Goal: Information Seeking & Learning: Find specific fact

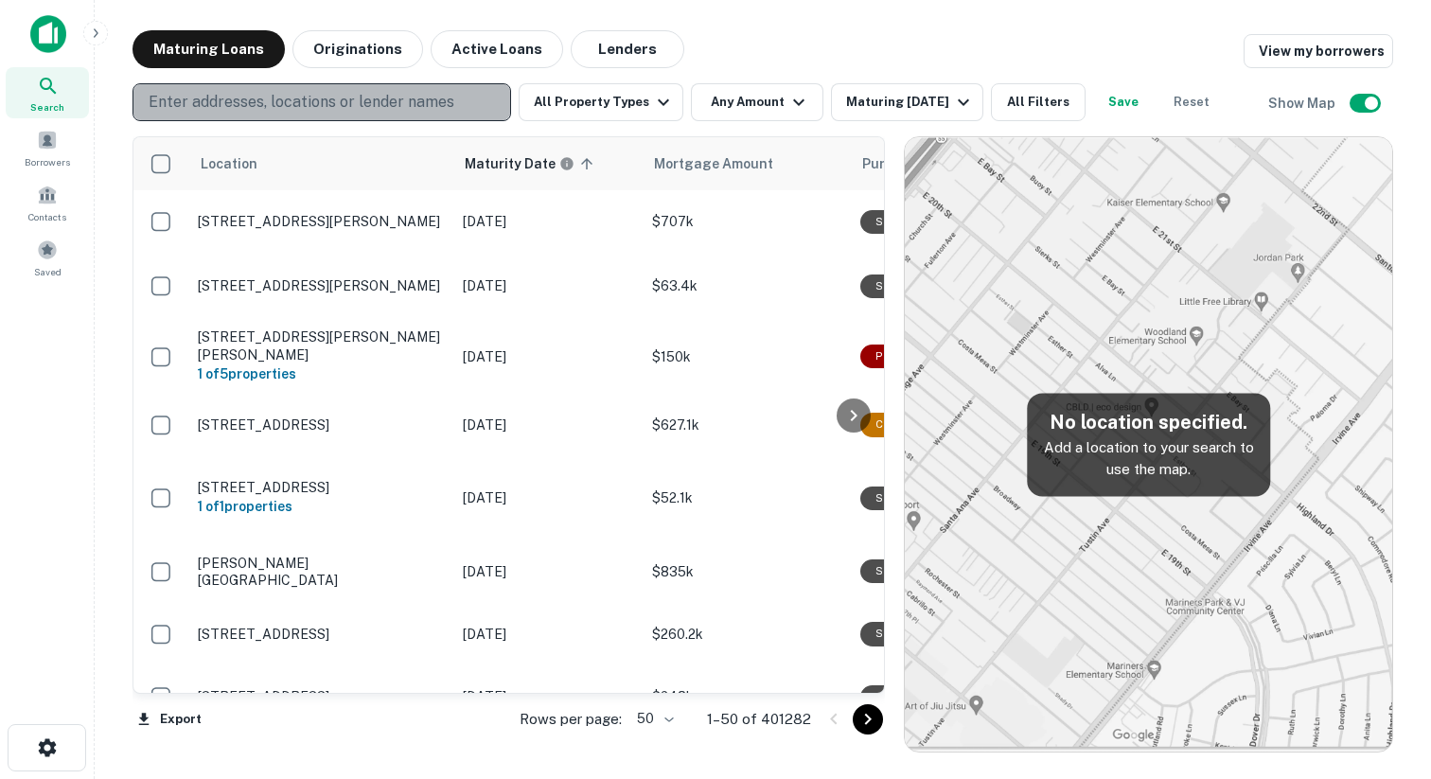
click at [346, 98] on p "Enter addresses, locations or lender names" at bounding box center [302, 102] width 306 height 23
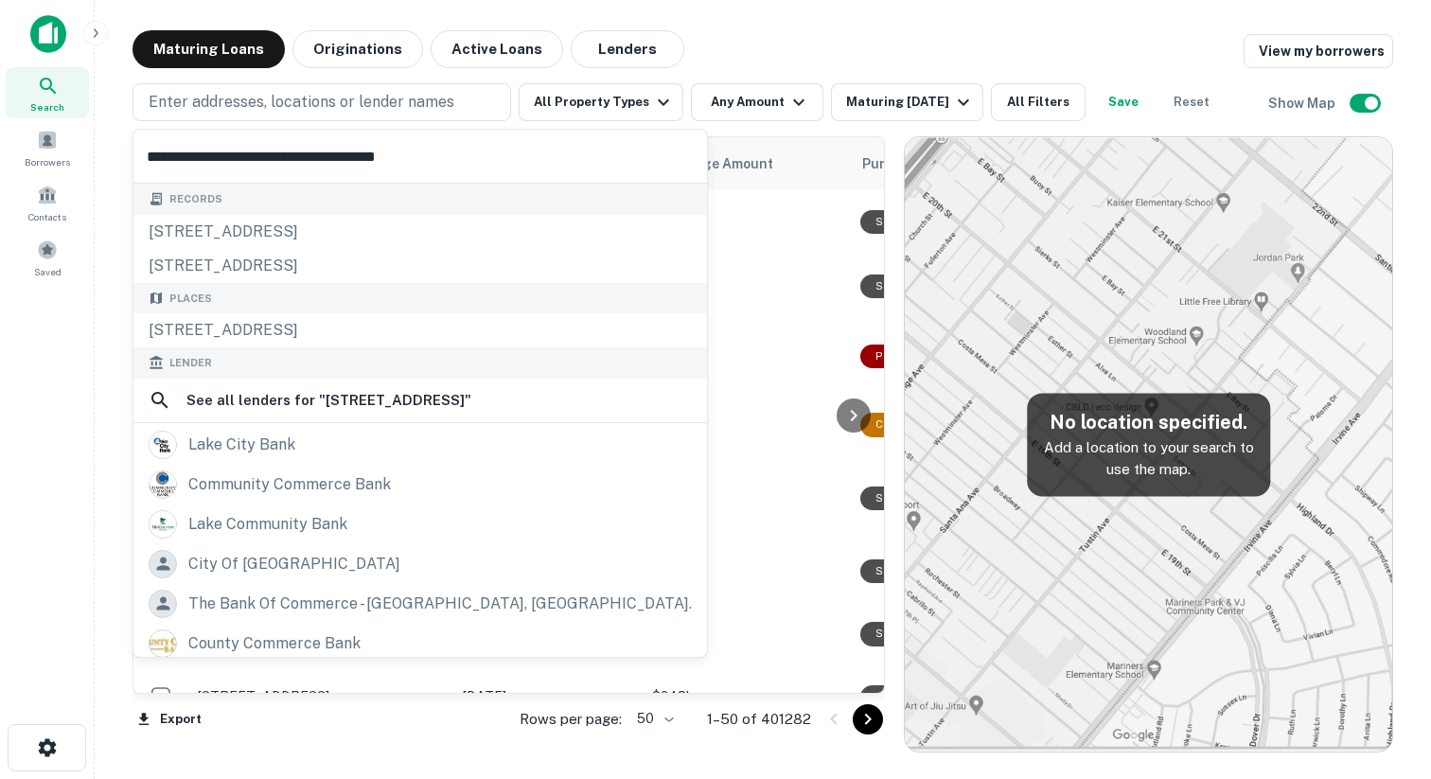
type input "**********"
click at [70, 81] on div "Search" at bounding box center [47, 92] width 83 height 51
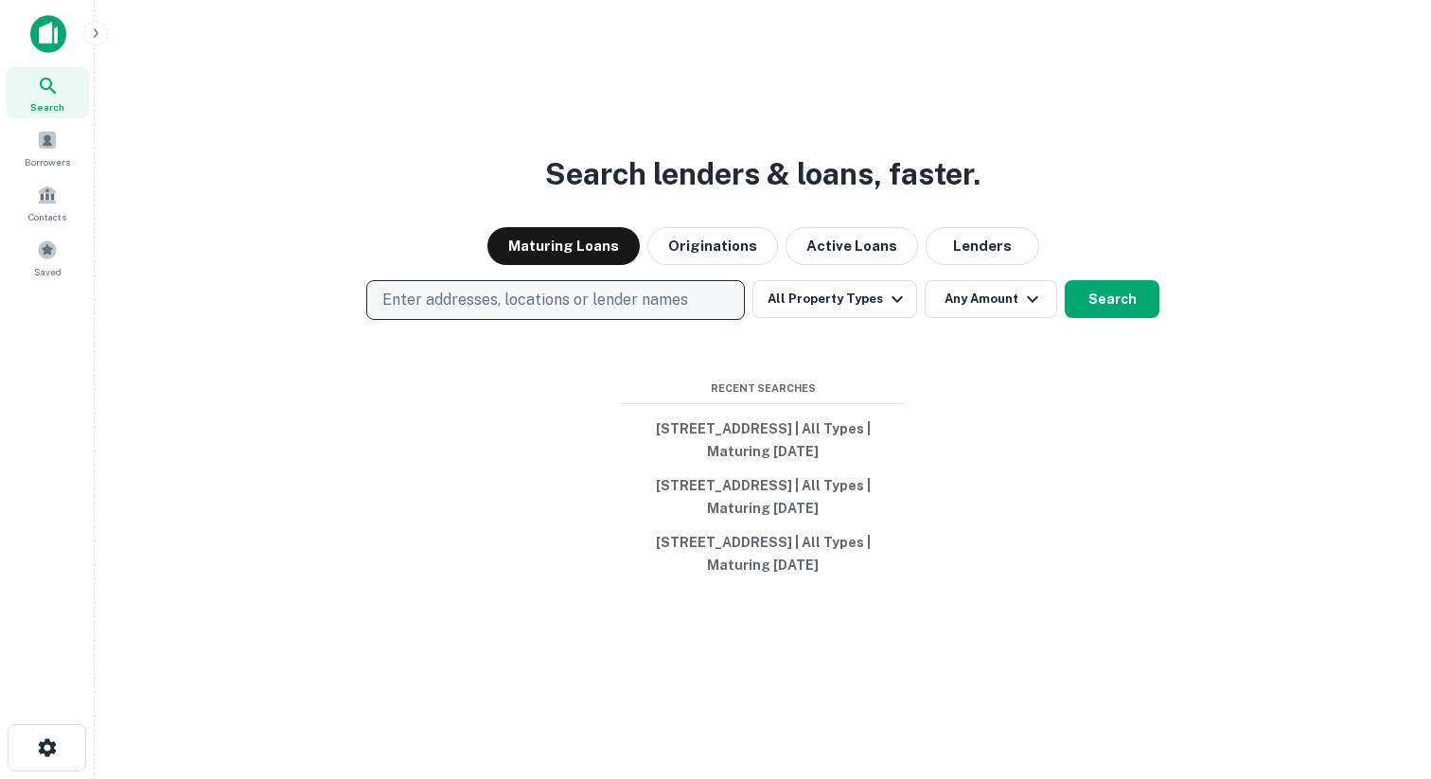
click at [430, 280] on button "Enter addresses, locations or lender names" at bounding box center [555, 300] width 379 height 40
type input "**********"
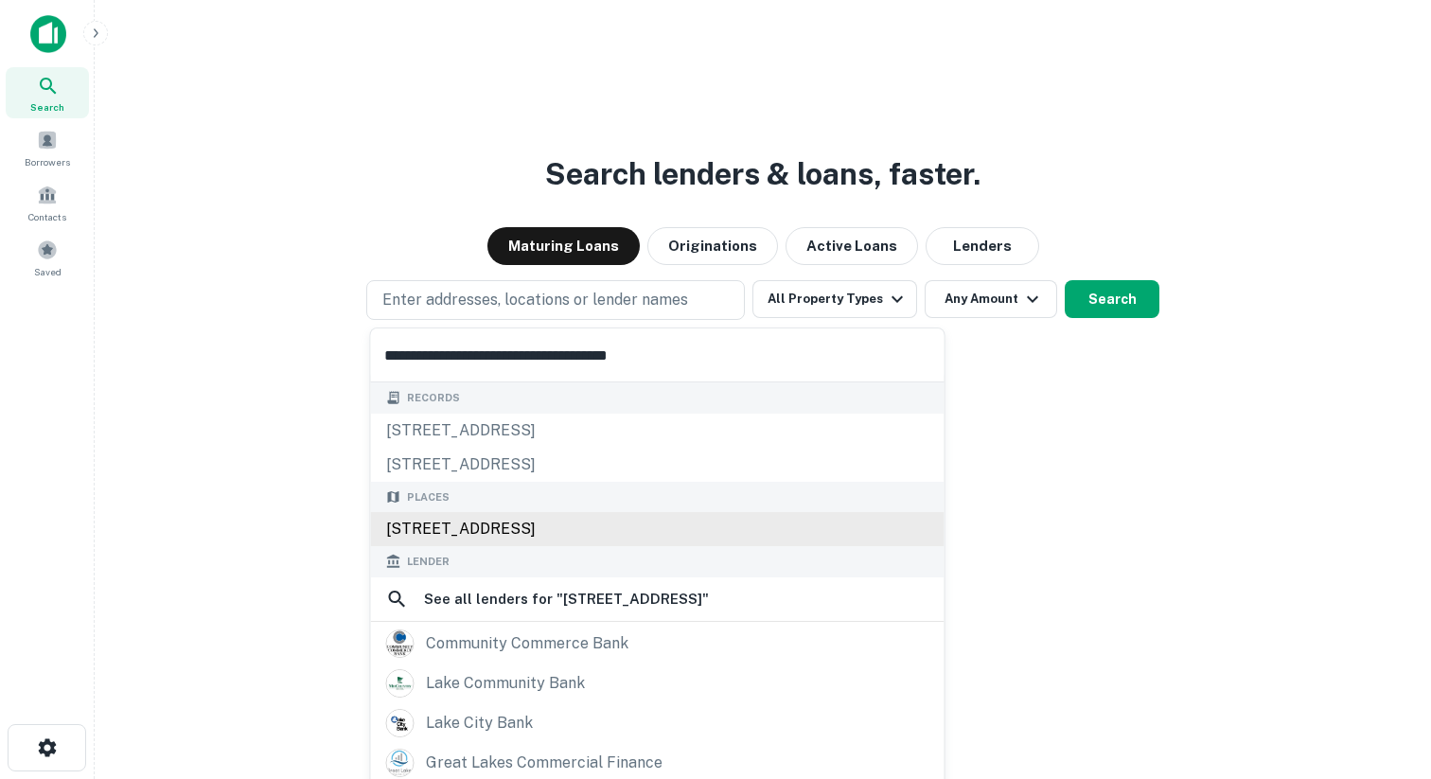
click at [447, 528] on div "213 SW Commerce Dr, Lake City, FL 32025, USA" at bounding box center [658, 529] width 574 height 34
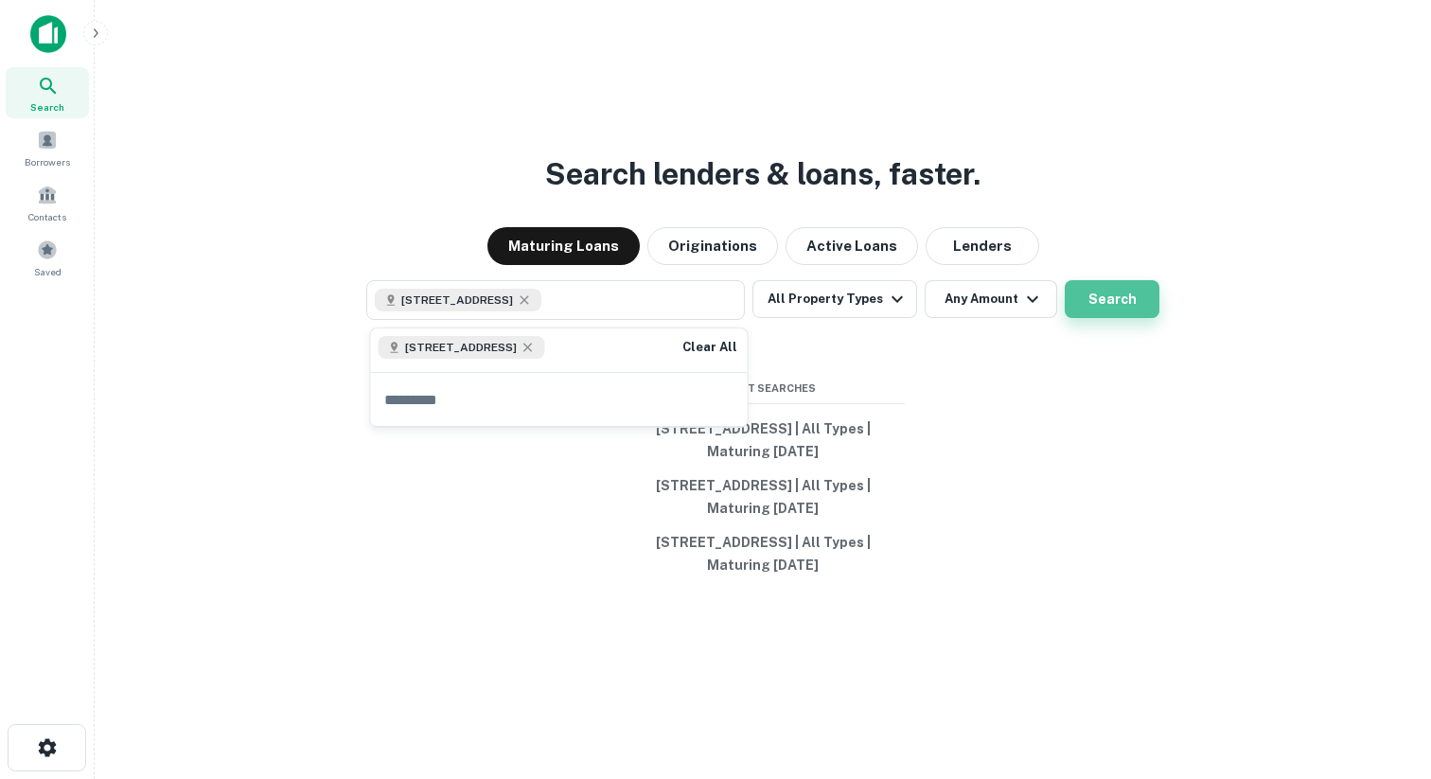
click at [1094, 291] on button "Search" at bounding box center [1112, 299] width 95 height 38
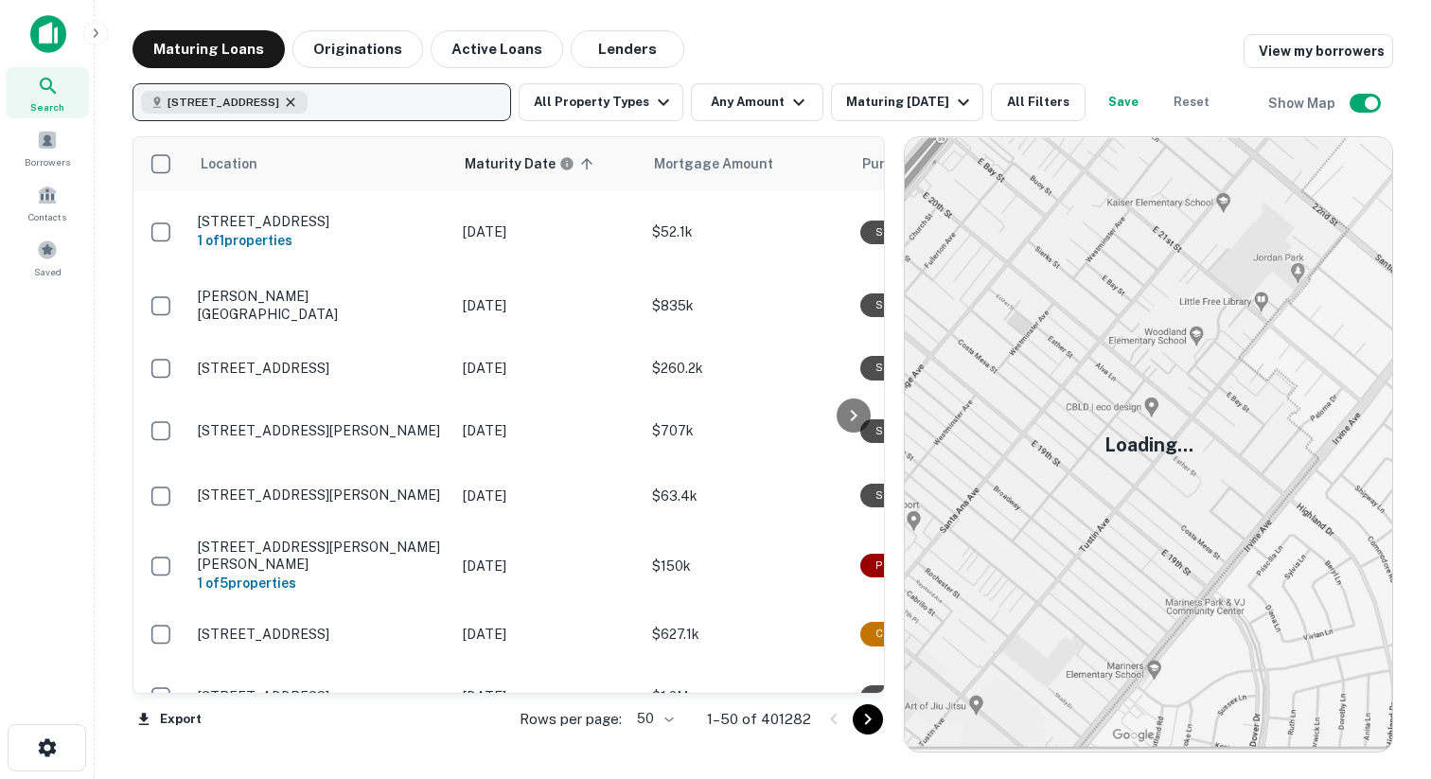
click at [298, 99] on icon "button" at bounding box center [290, 102] width 15 height 15
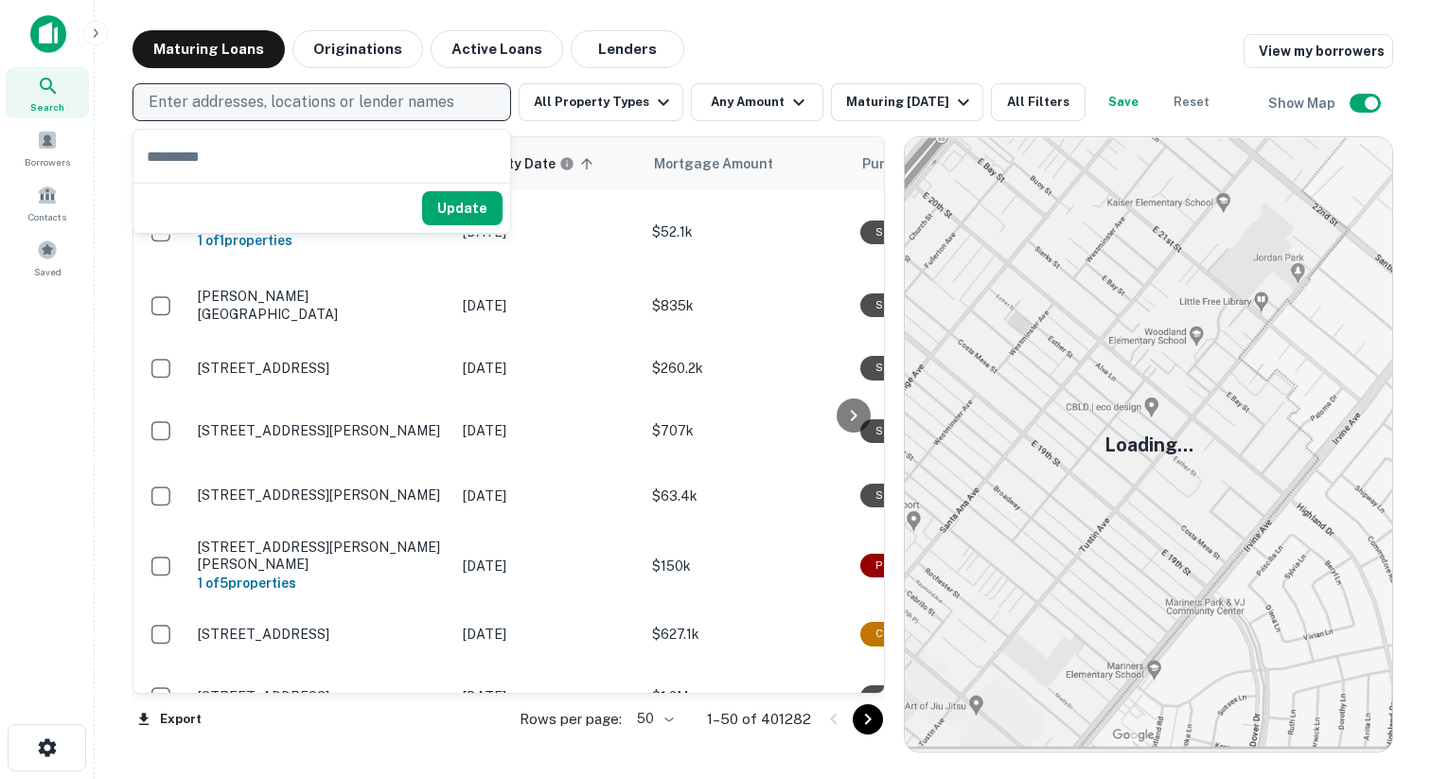
type input "**********"
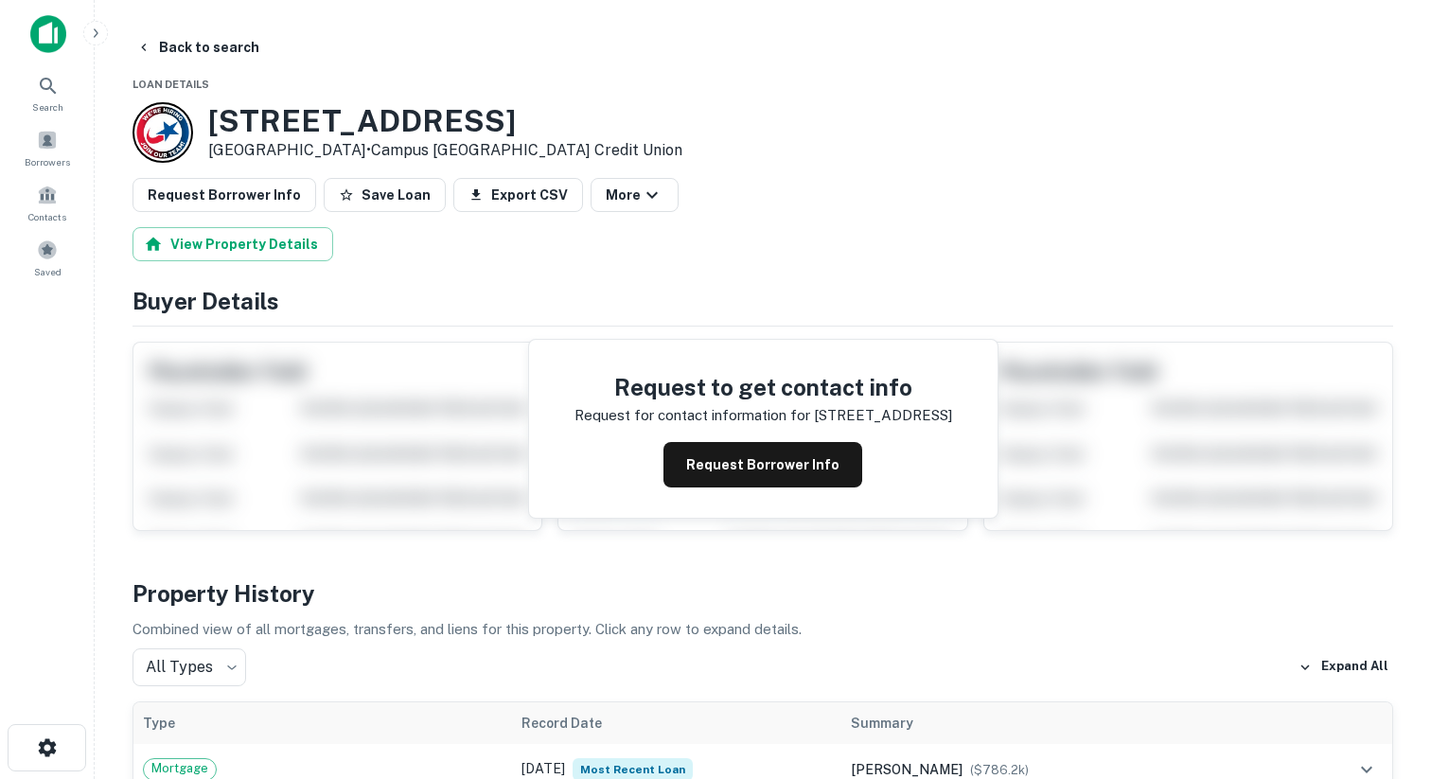
click at [171, 138] on div at bounding box center [163, 132] width 61 height 61
click at [186, 44] on button "Back to search" at bounding box center [198, 47] width 138 height 34
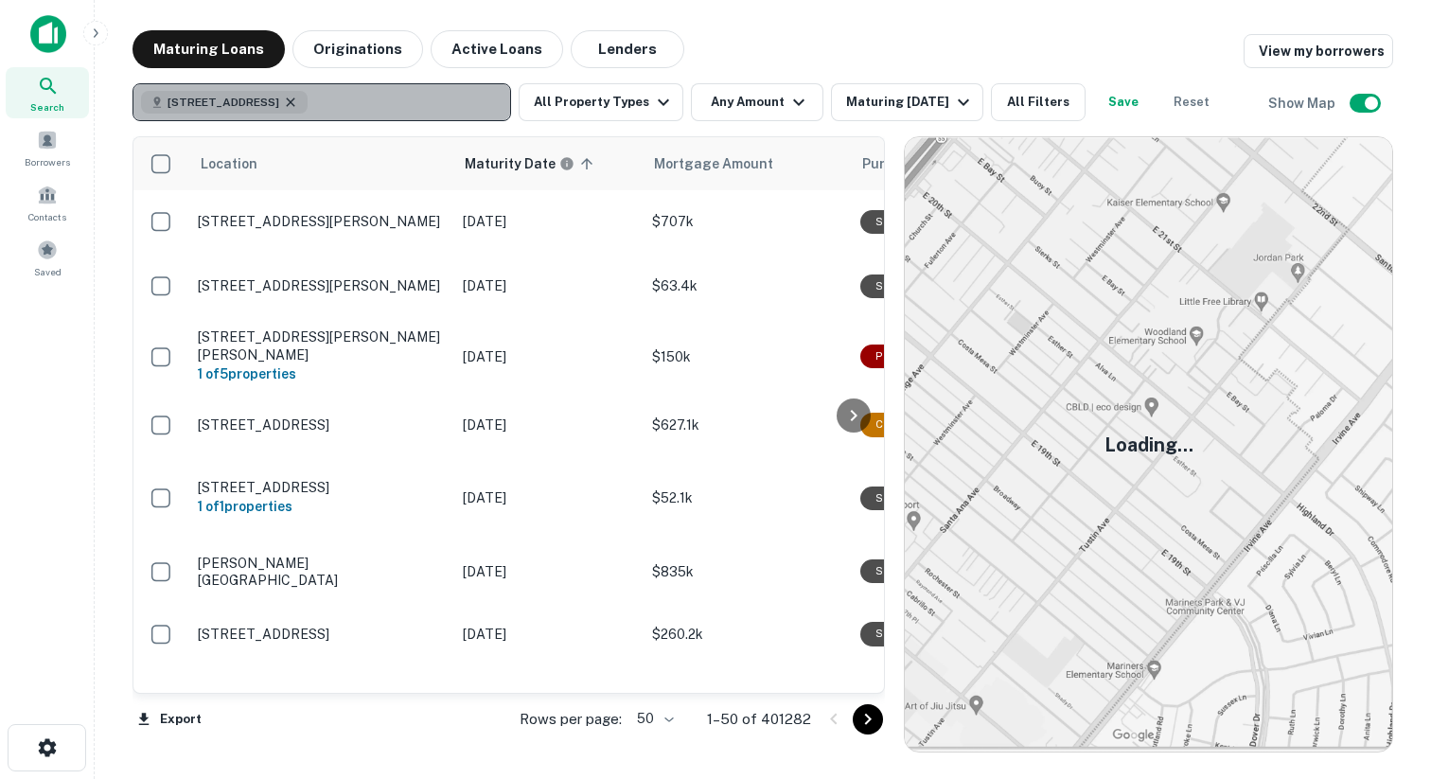
click at [298, 101] on icon "button" at bounding box center [290, 102] width 15 height 15
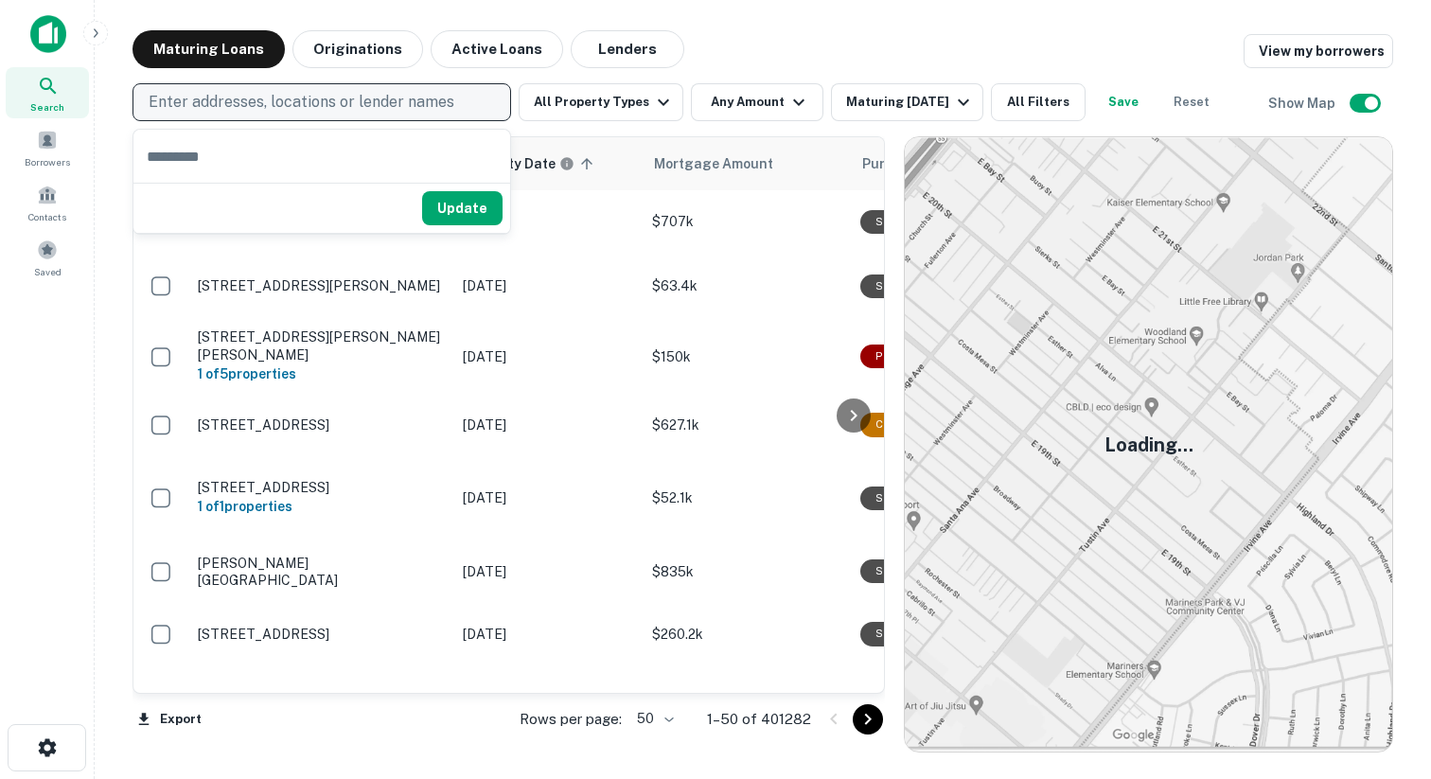
click at [326, 101] on p "Enter addresses, locations or lender names" at bounding box center [302, 102] width 306 height 23
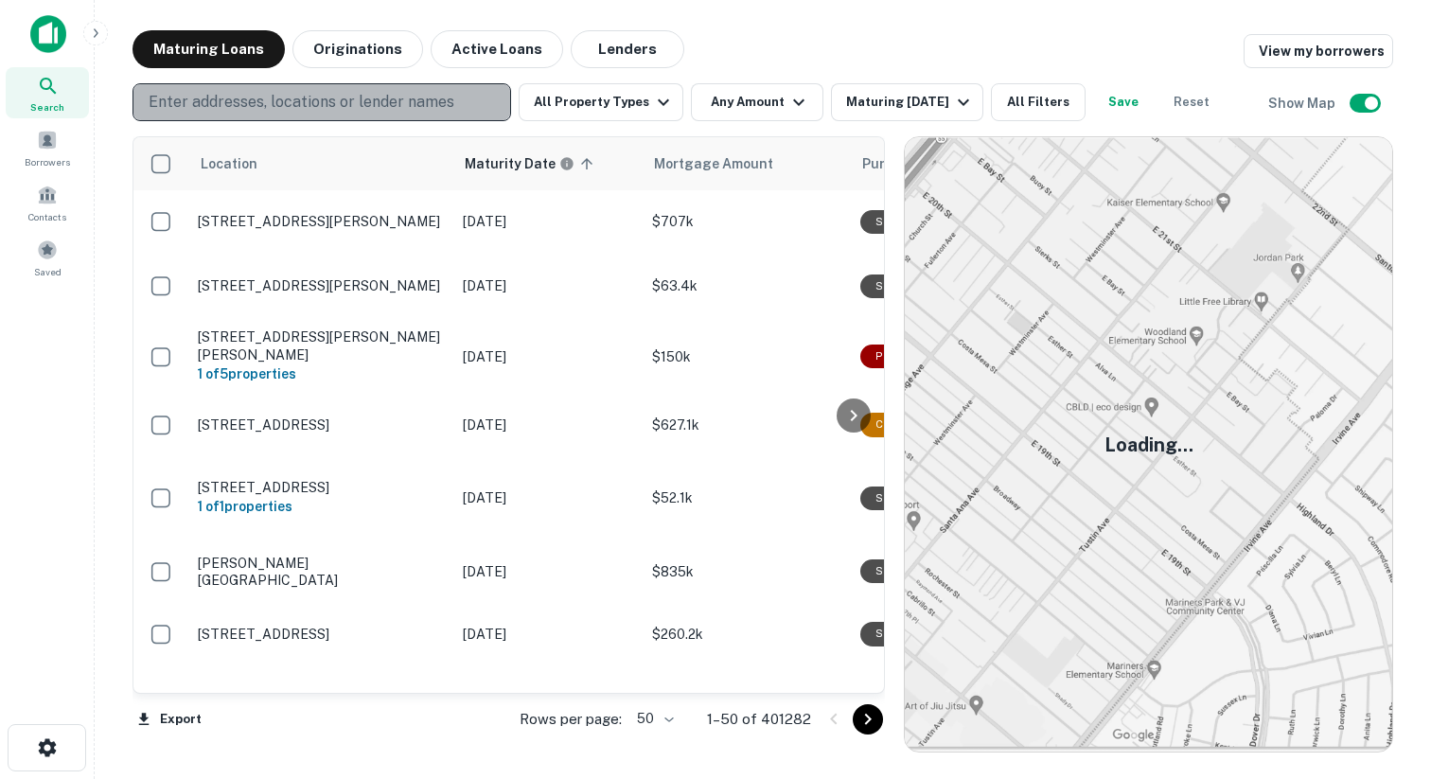
click at [306, 101] on p "Enter addresses, locations or lender names" at bounding box center [302, 102] width 306 height 23
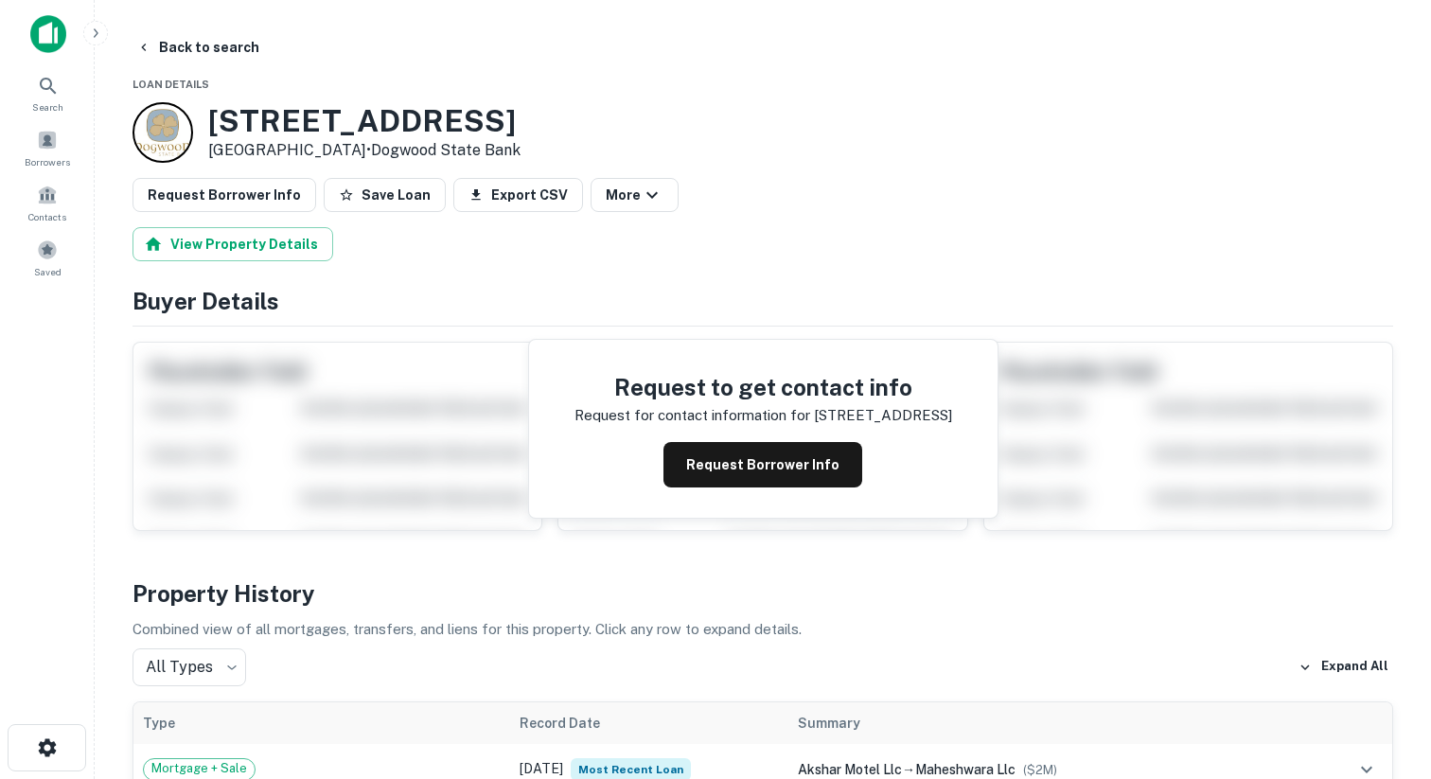
click at [176, 130] on div at bounding box center [163, 132] width 61 height 61
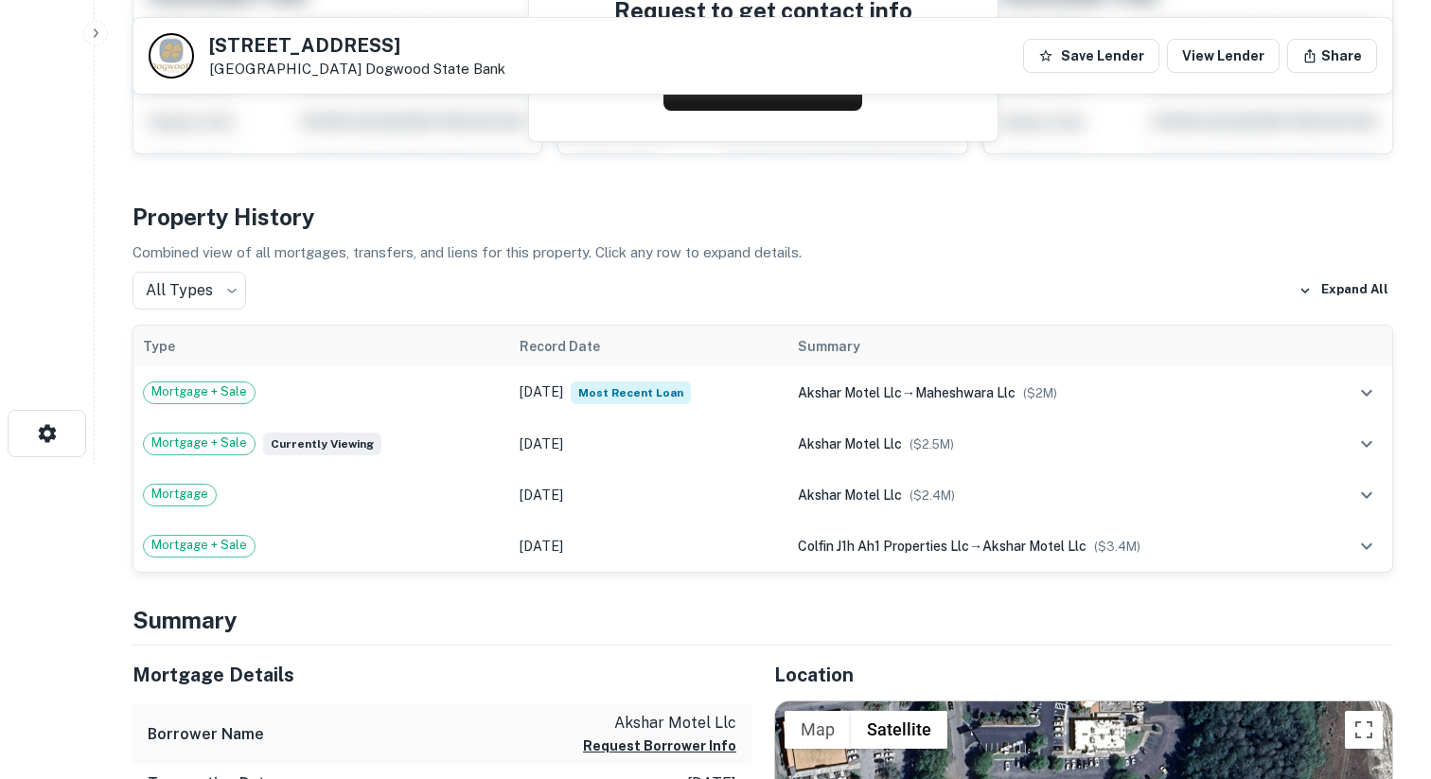
scroll to position [257, 0]
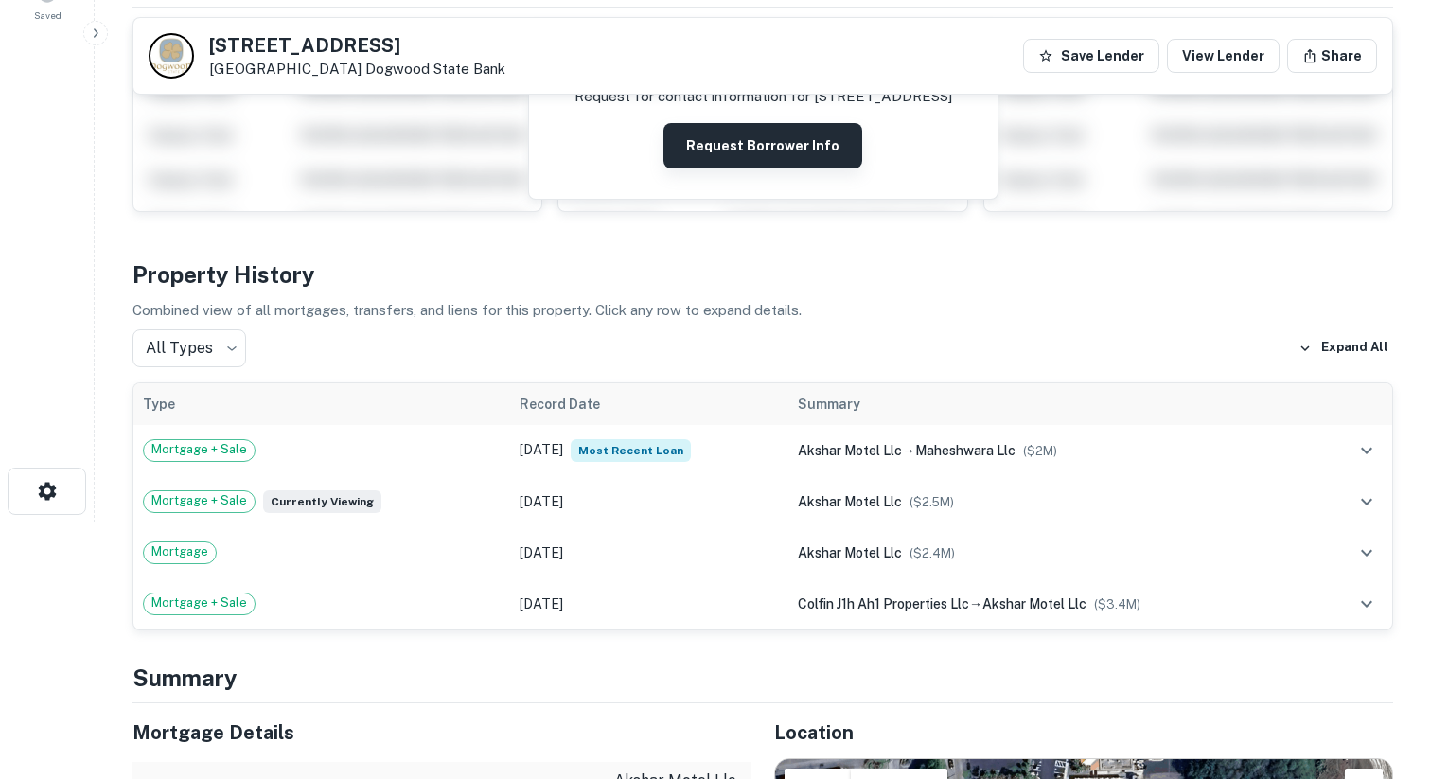
click at [739, 143] on button "Request Borrower Info" at bounding box center [763, 145] width 199 height 45
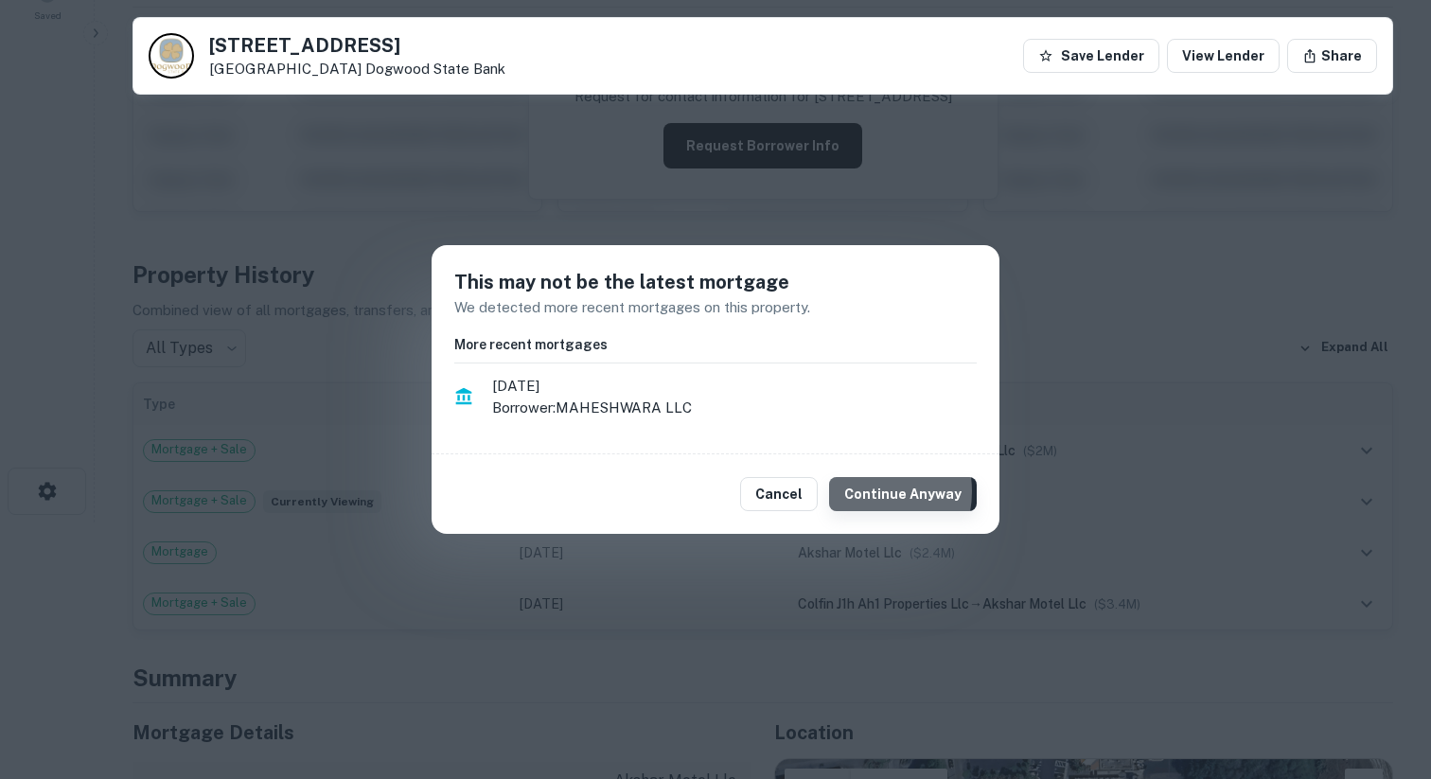
click at [867, 491] on button "Continue Anyway" at bounding box center [903, 494] width 148 height 34
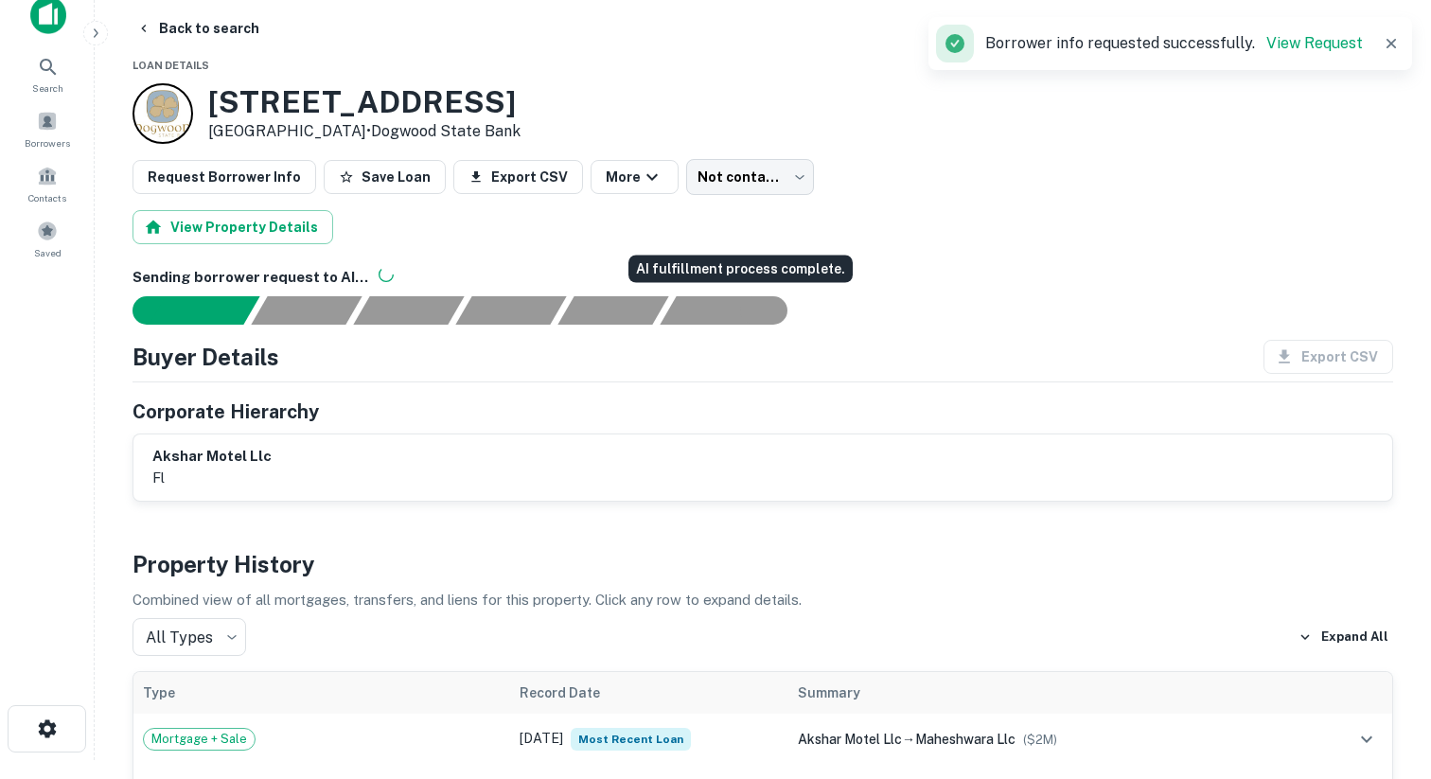
scroll to position [18, 0]
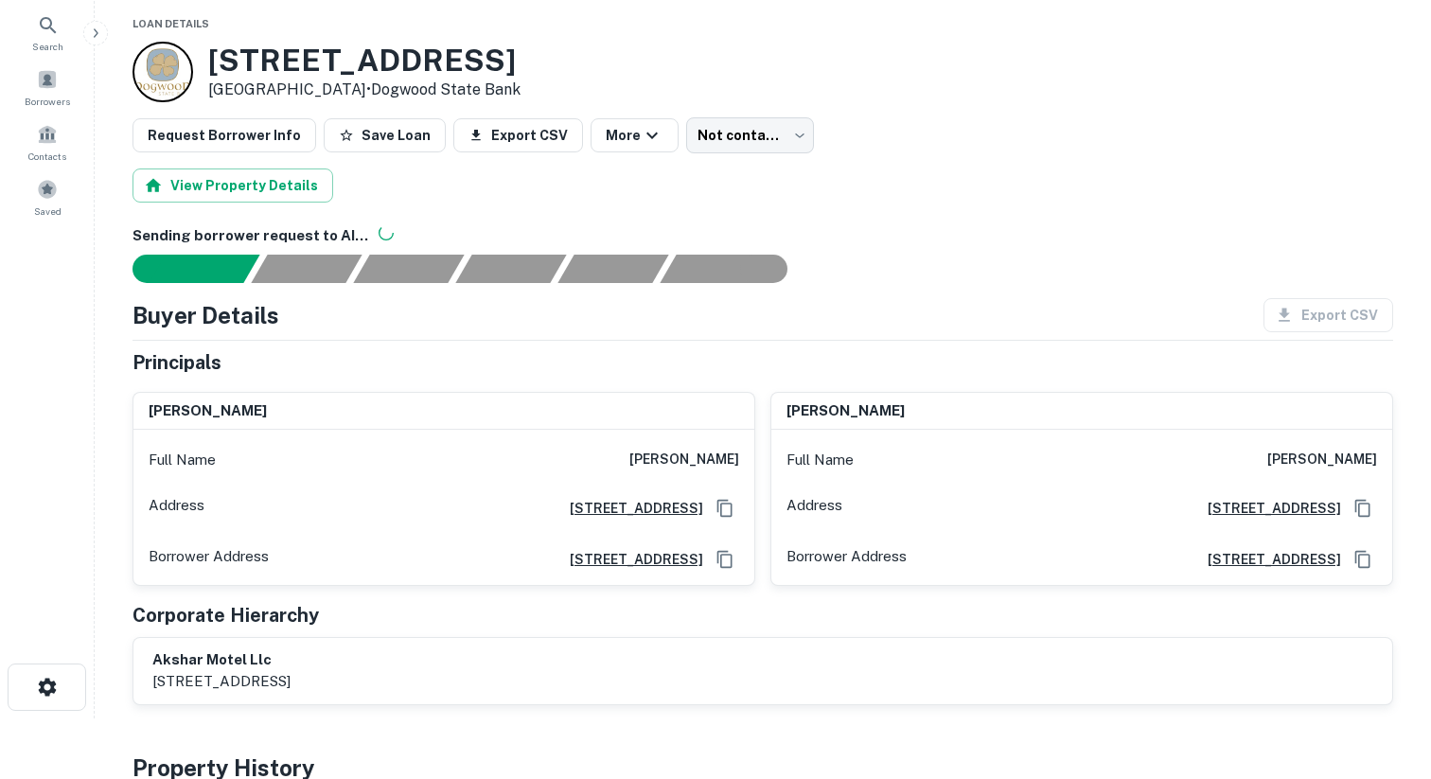
scroll to position [59, 0]
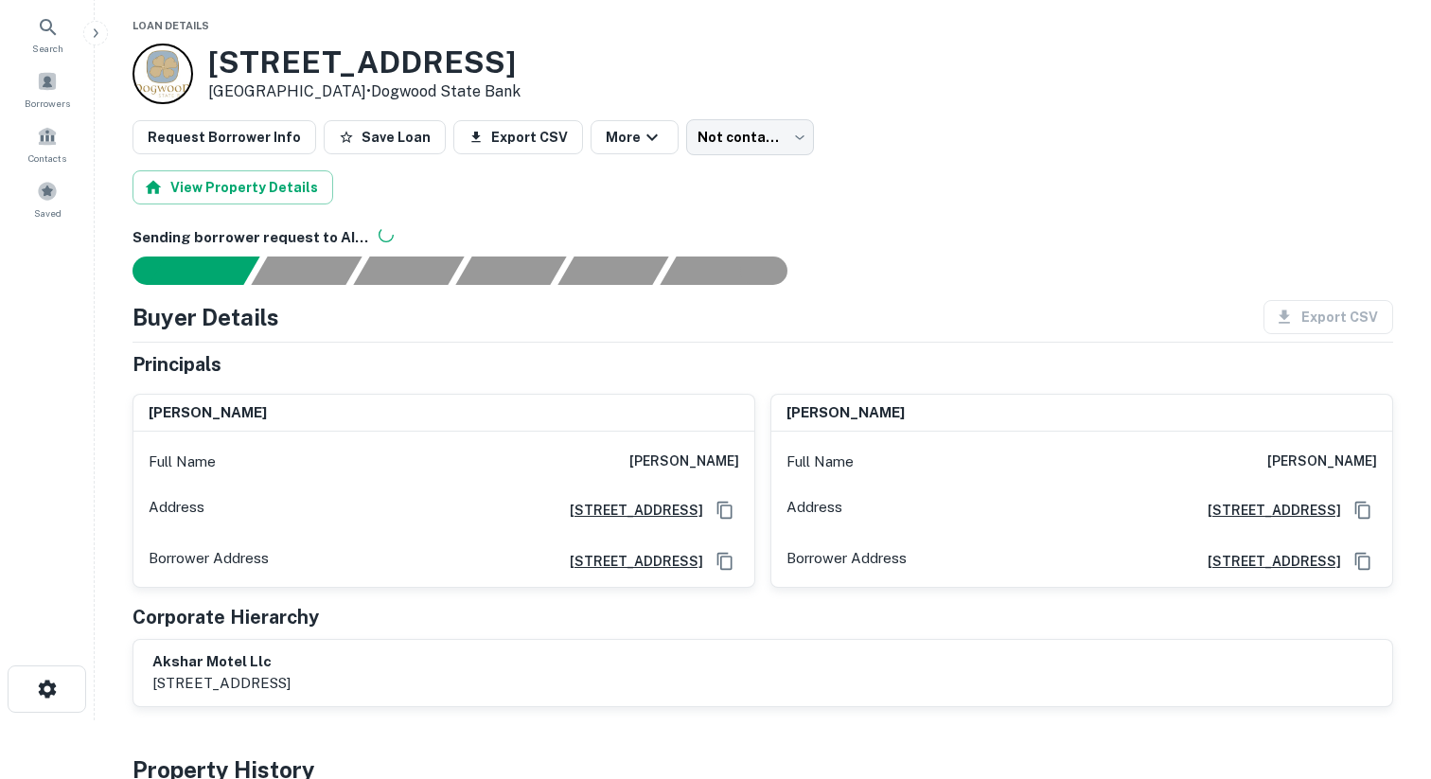
click at [1315, 455] on h6 "[PERSON_NAME]" at bounding box center [1322, 462] width 110 height 23
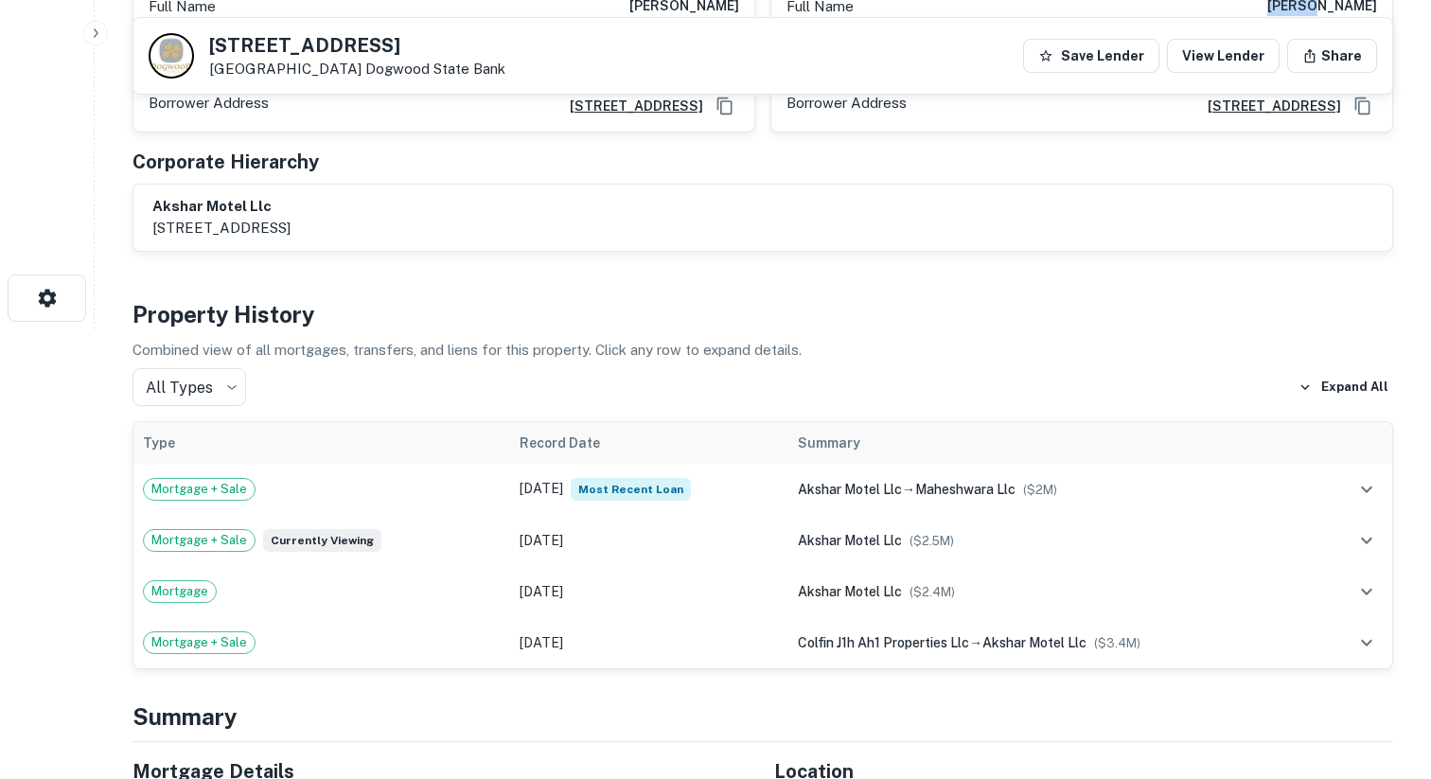
scroll to position [607, 0]
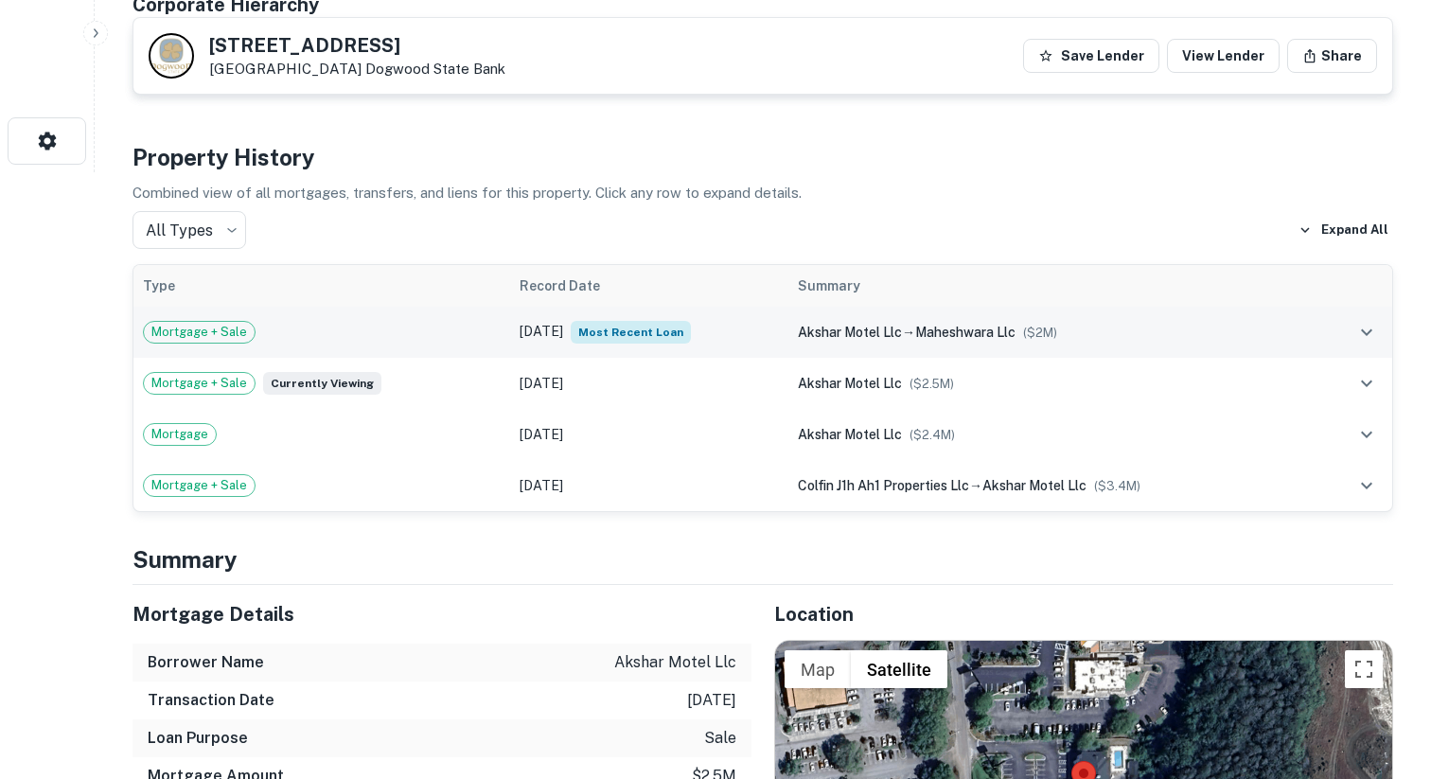
click at [1082, 336] on div "akshar motel llc → maheshwara llc ($ 2M )" at bounding box center [1053, 332] width 510 height 21
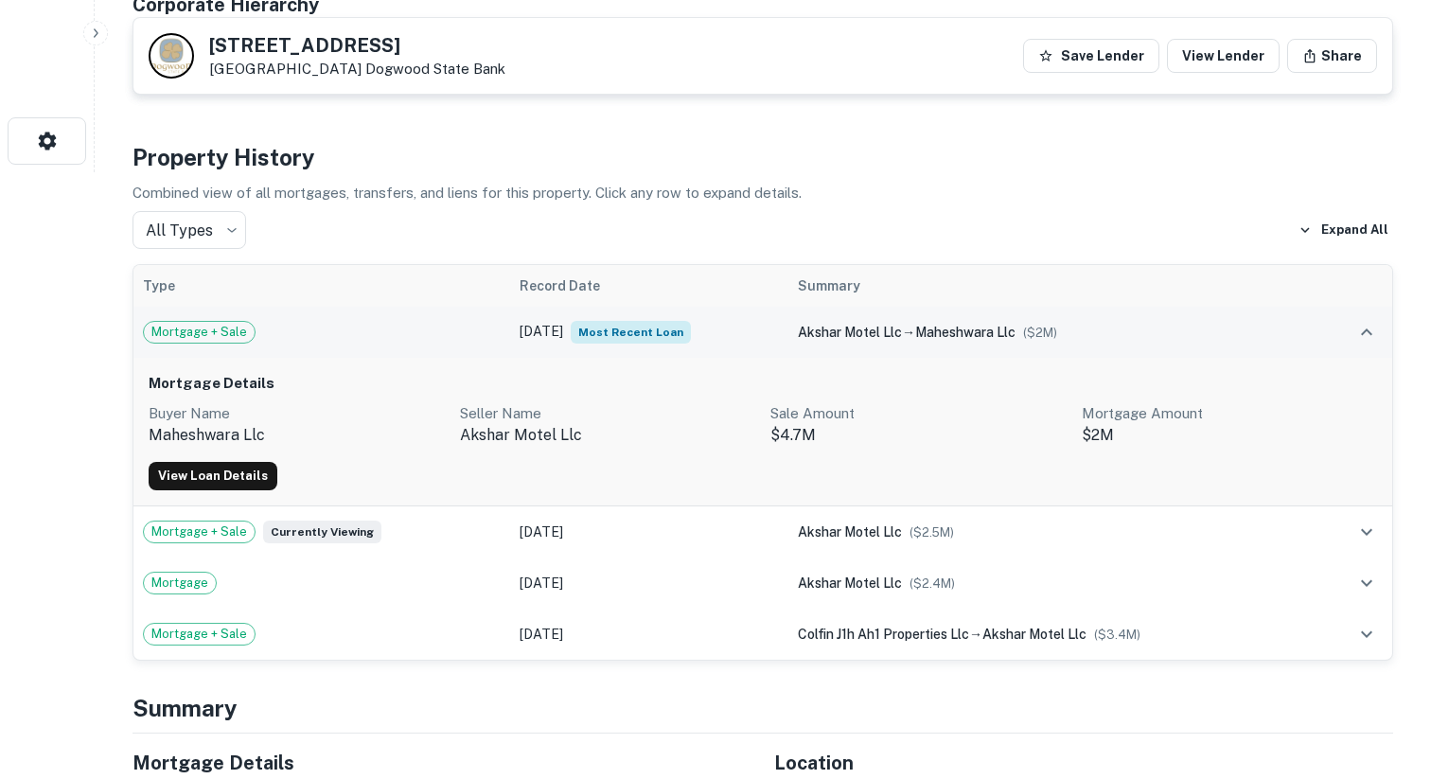
click at [1082, 336] on div "akshar motel llc → maheshwara llc ($ 2M )" at bounding box center [1053, 332] width 510 height 21
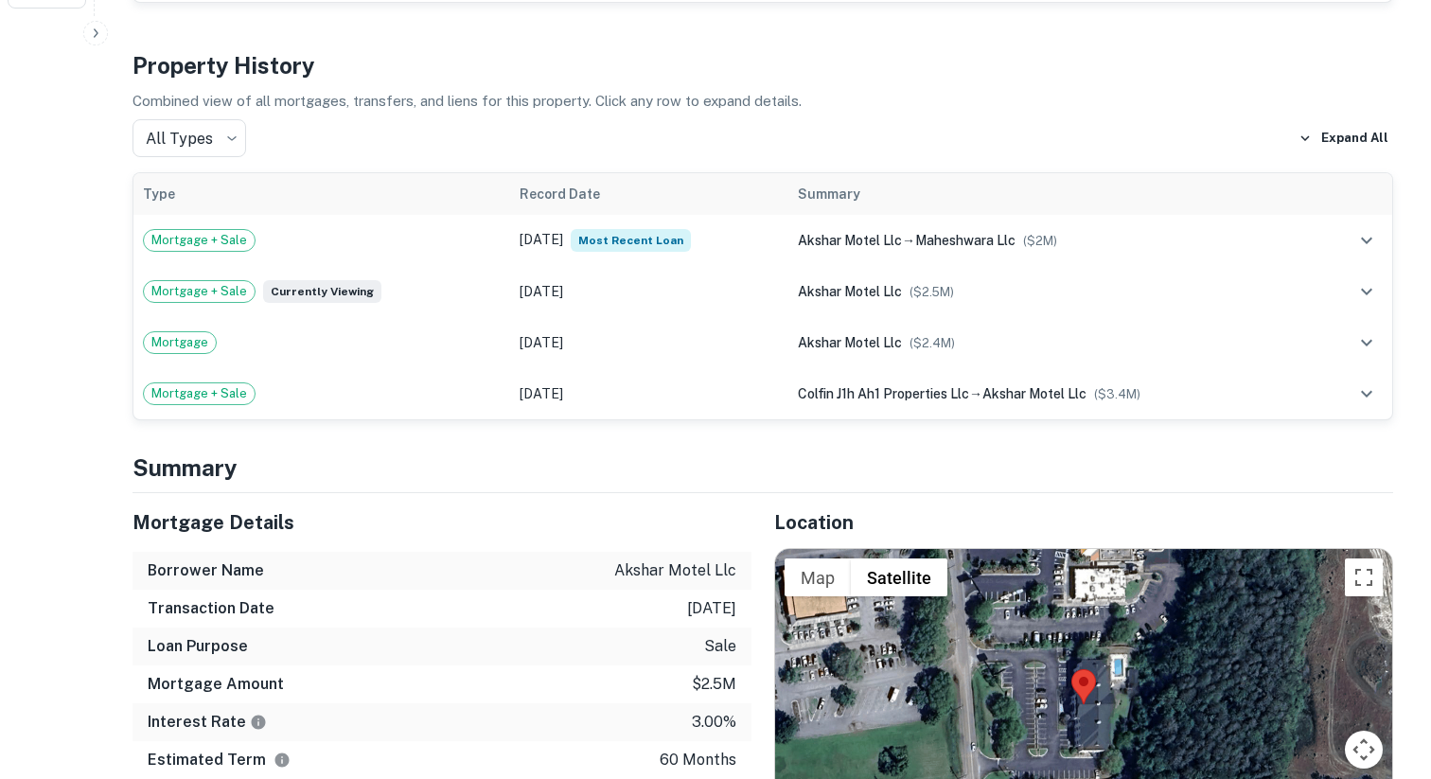
scroll to position [0, 0]
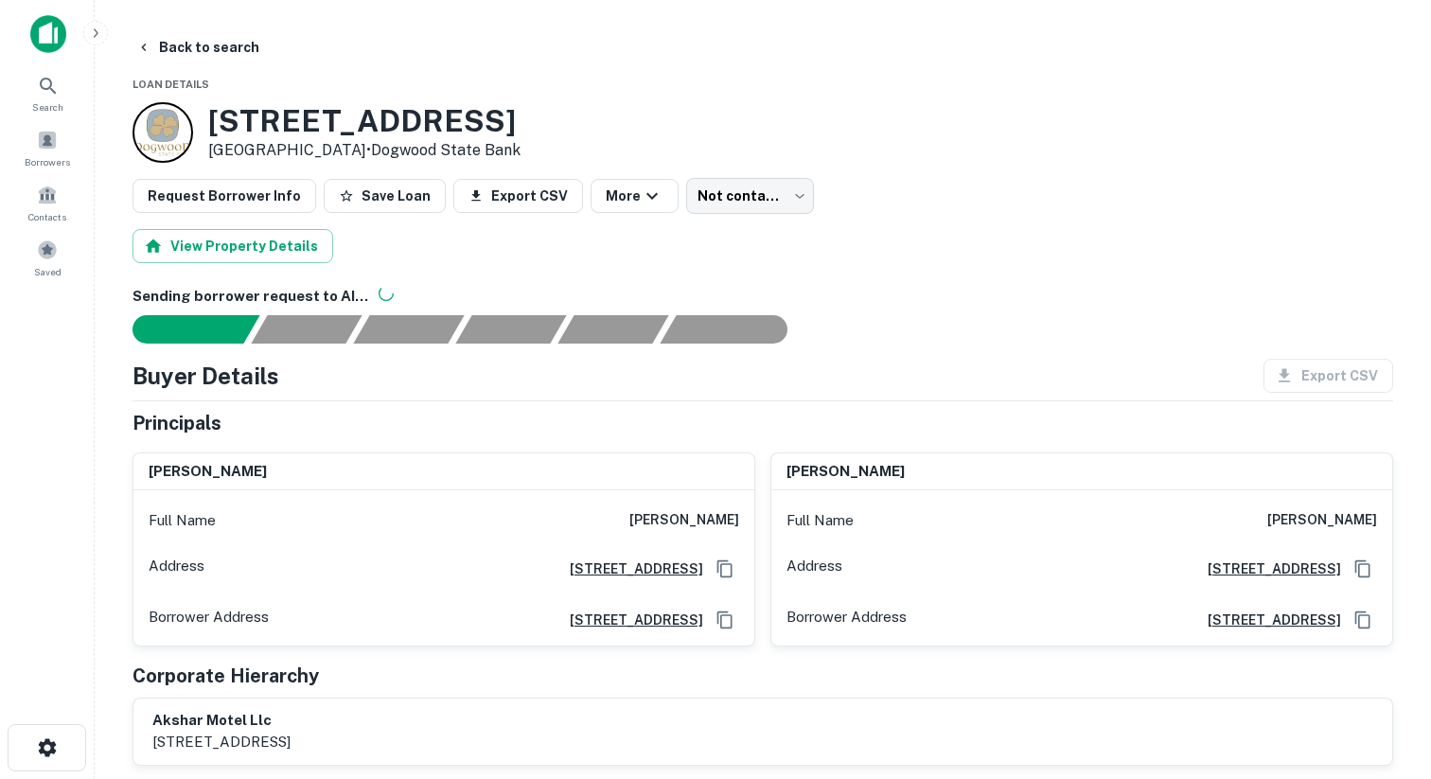
click at [1113, 502] on div "Full Name [PERSON_NAME]" at bounding box center [1081, 520] width 621 height 45
click at [804, 574] on p "Address" at bounding box center [815, 569] width 56 height 28
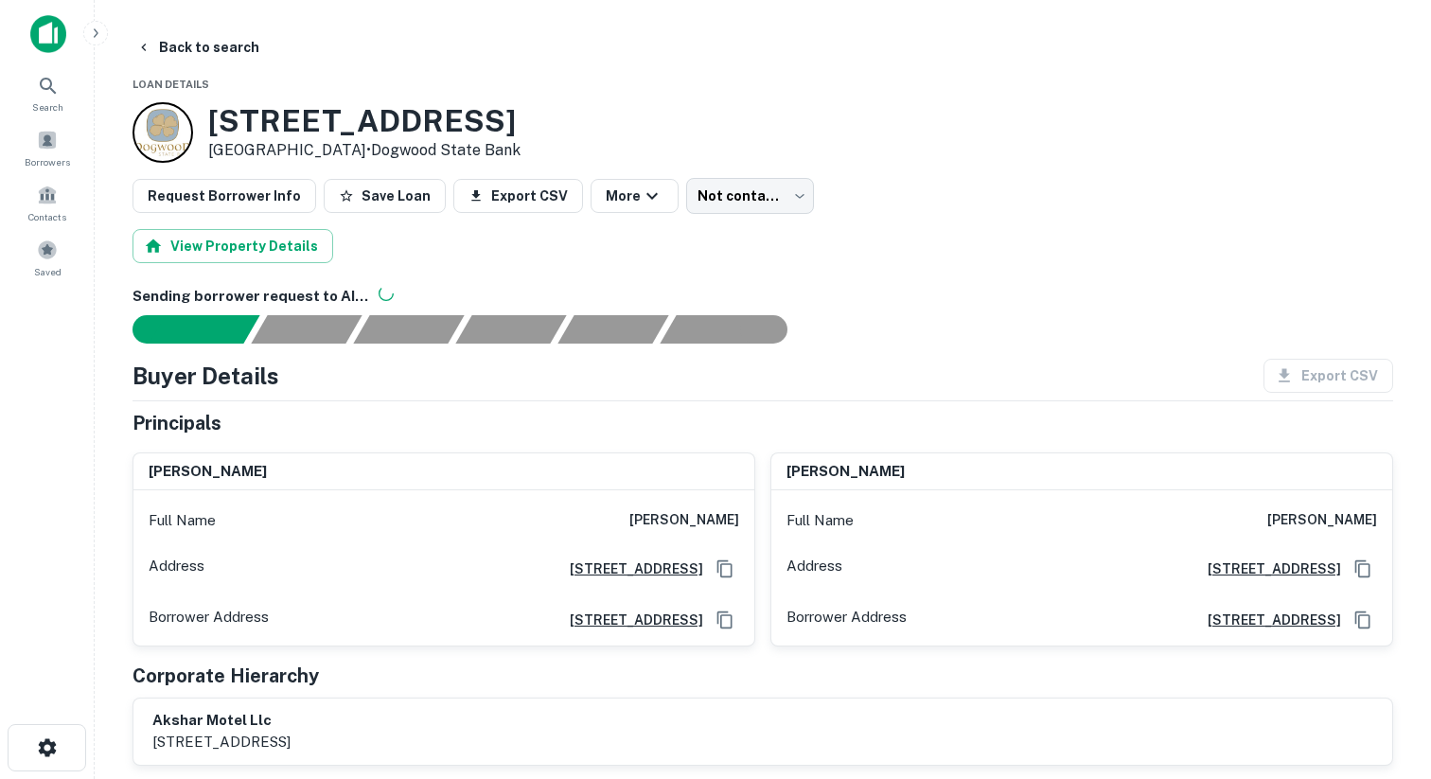
click at [804, 606] on p "Borrower Address" at bounding box center [847, 620] width 120 height 28
click at [806, 631] on p "Borrower Address" at bounding box center [847, 620] width 120 height 28
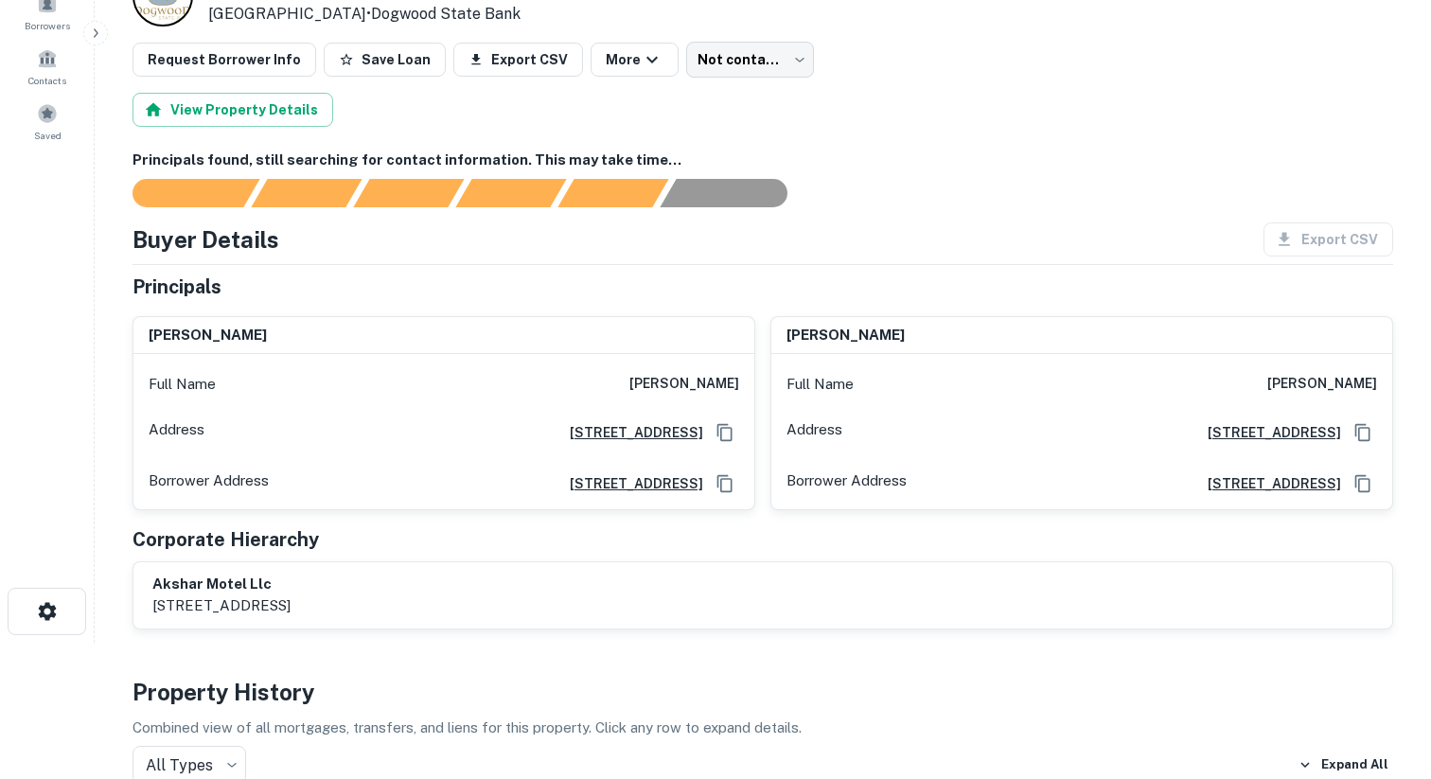
scroll to position [157, 0]
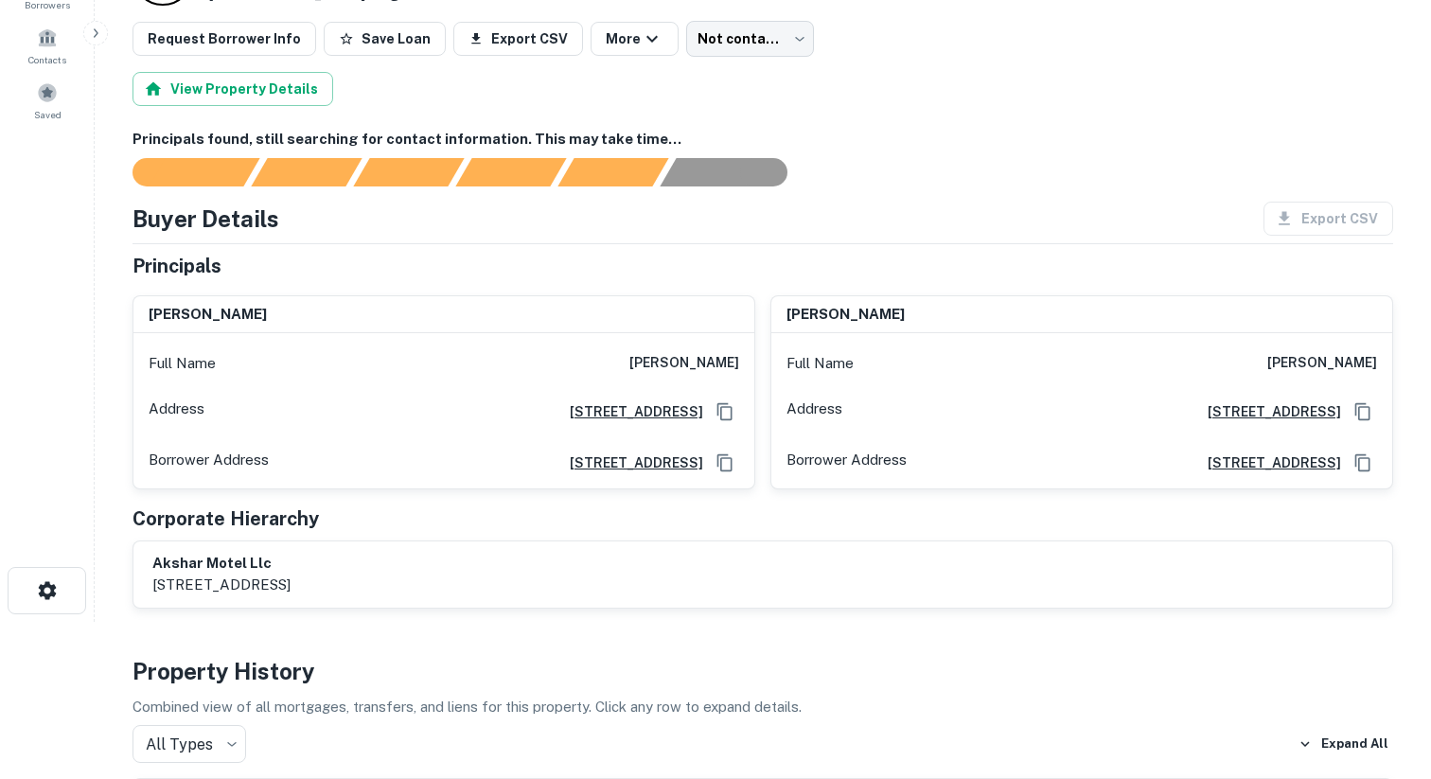
click at [839, 178] on div at bounding box center [751, 172] width 1283 height 28
click at [722, 150] on div "Principals found, still searching for contact information. This may take time..." at bounding box center [763, 158] width 1261 height 58
click at [718, 170] on div "AI fulfillment process complete." at bounding box center [715, 170] width 111 height 28
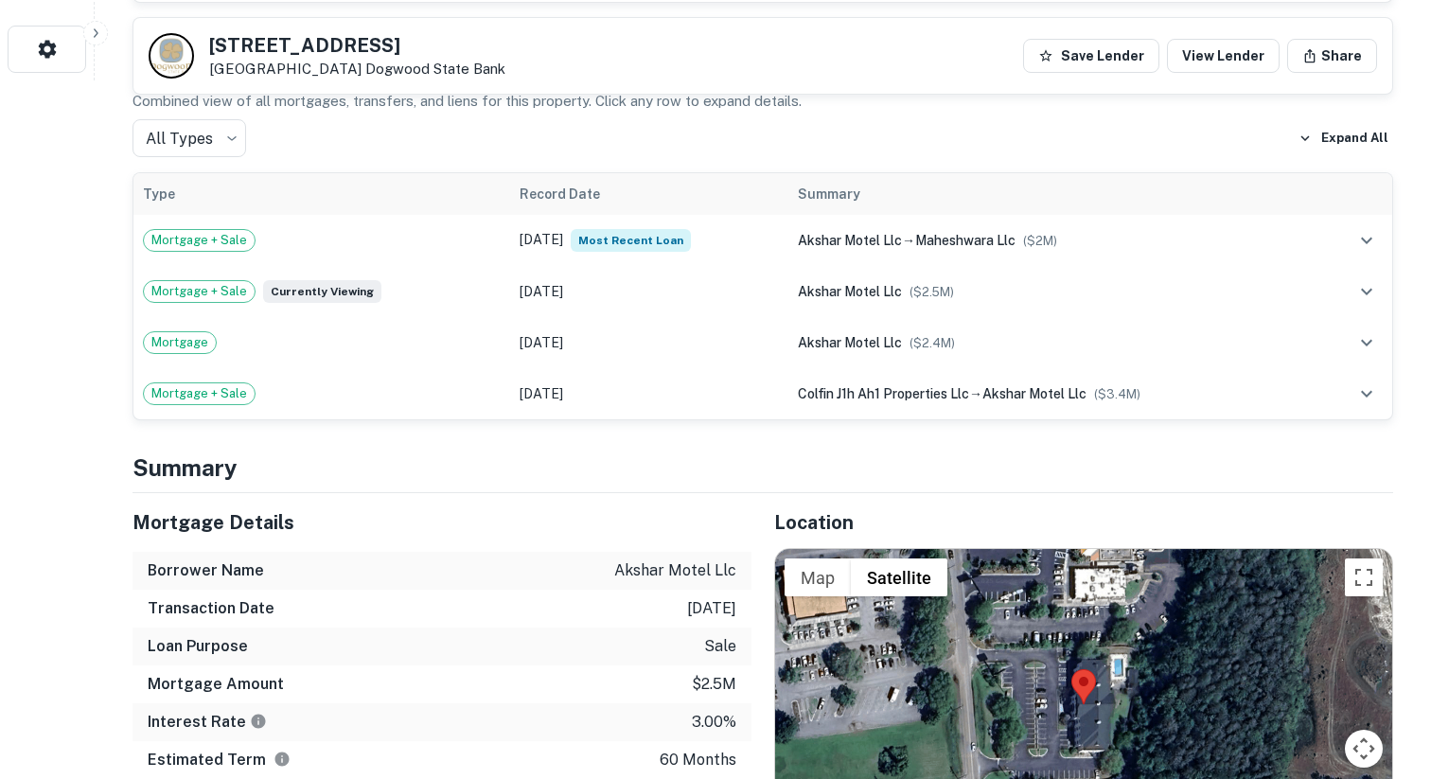
scroll to position [700, 0]
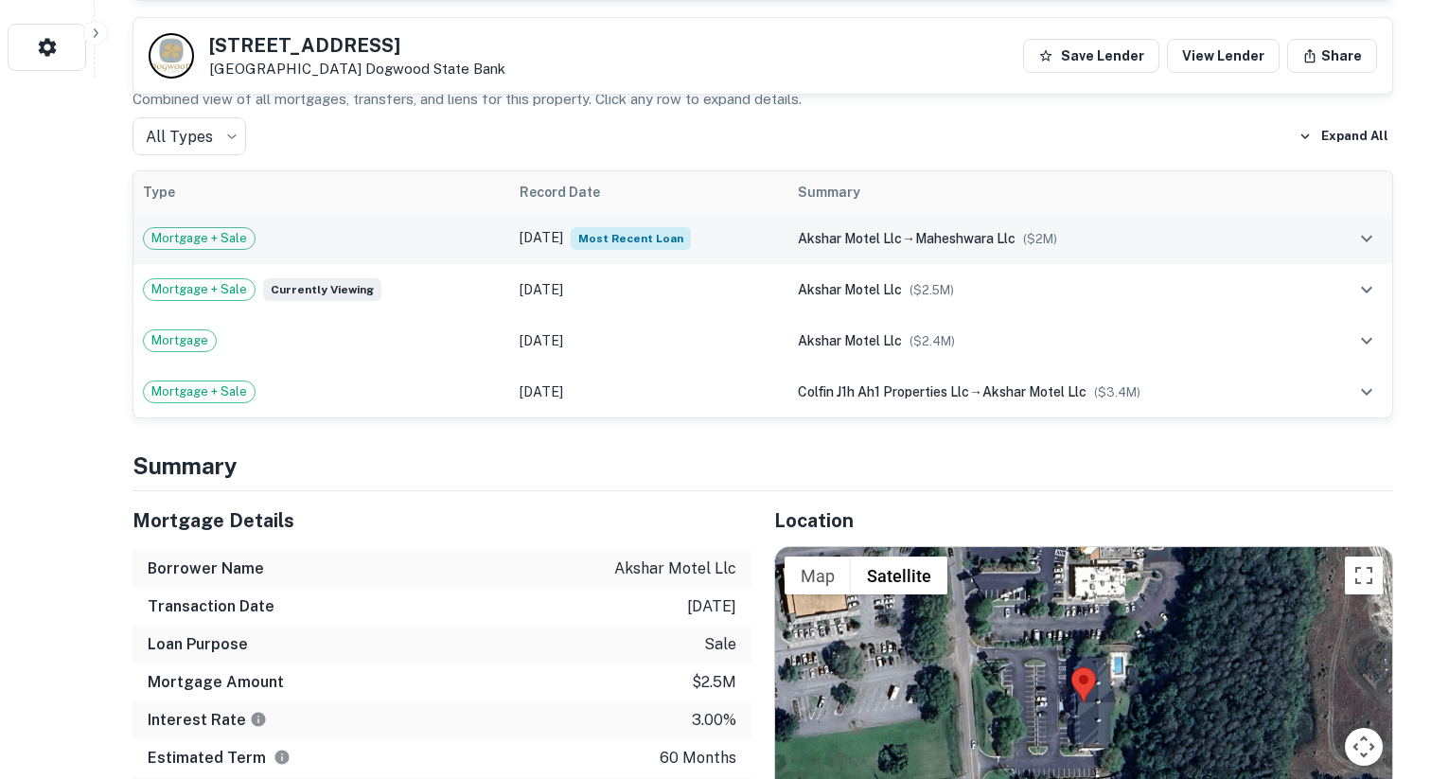
click at [718, 225] on td "[DATE] Most Recent Loan" at bounding box center [649, 238] width 278 height 51
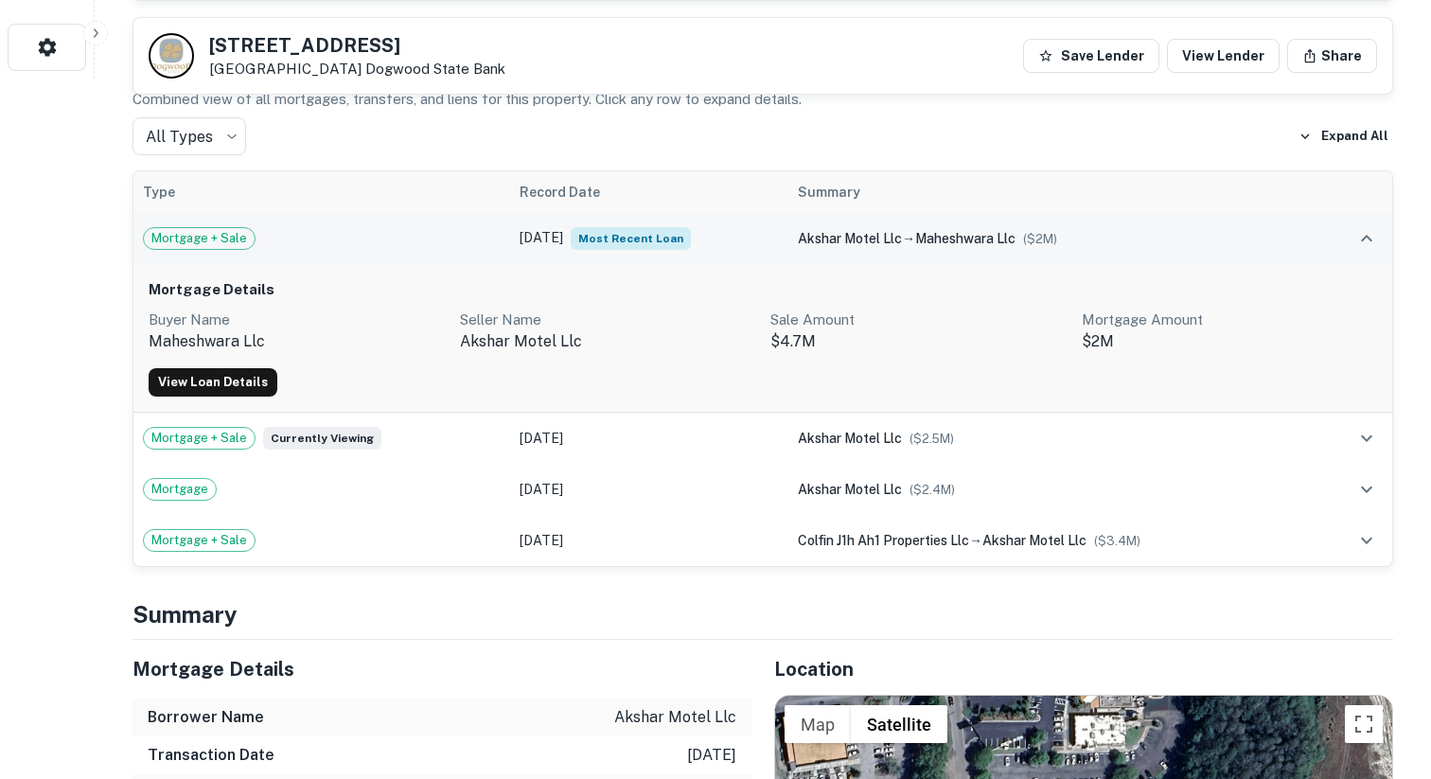
click at [718, 225] on td "[DATE] Most Recent Loan" at bounding box center [649, 238] width 278 height 51
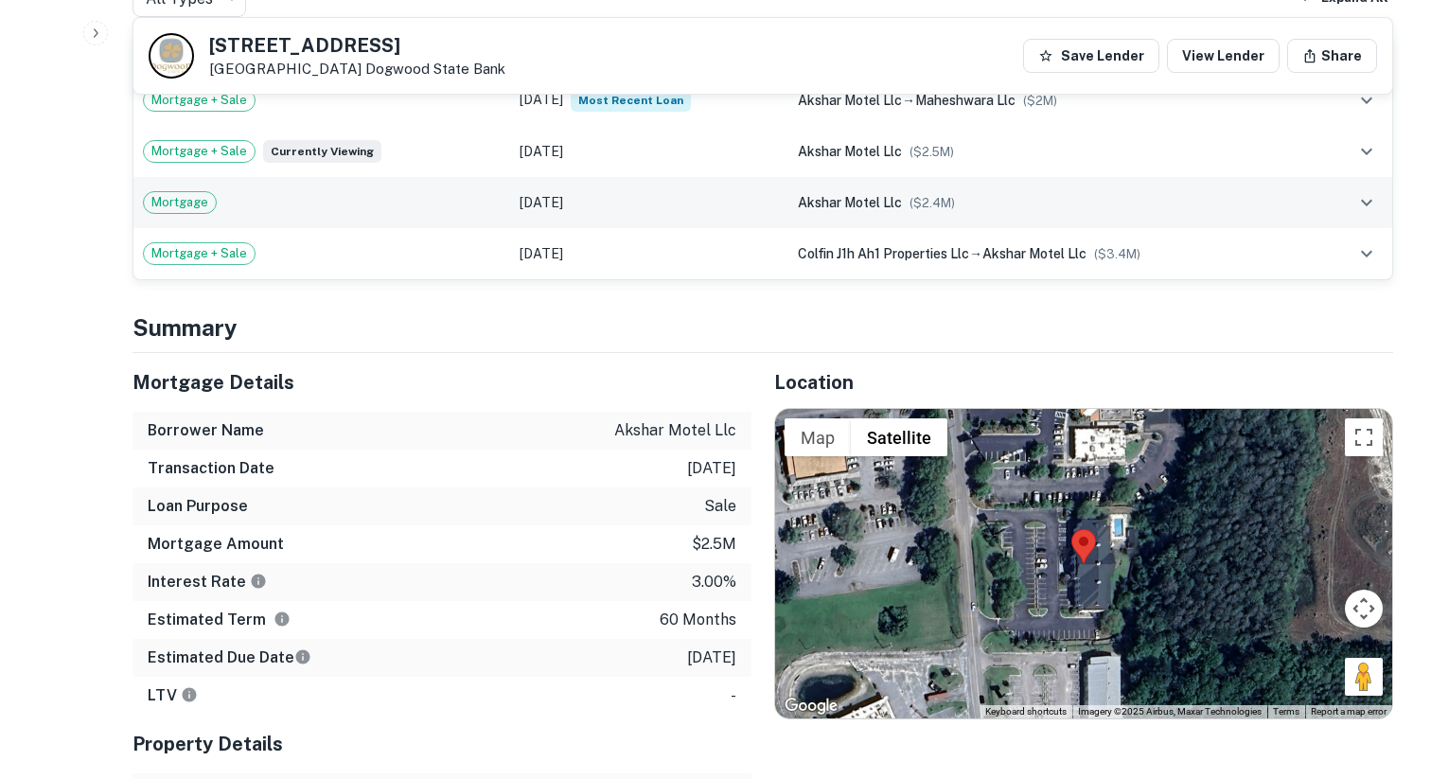
scroll to position [0, 0]
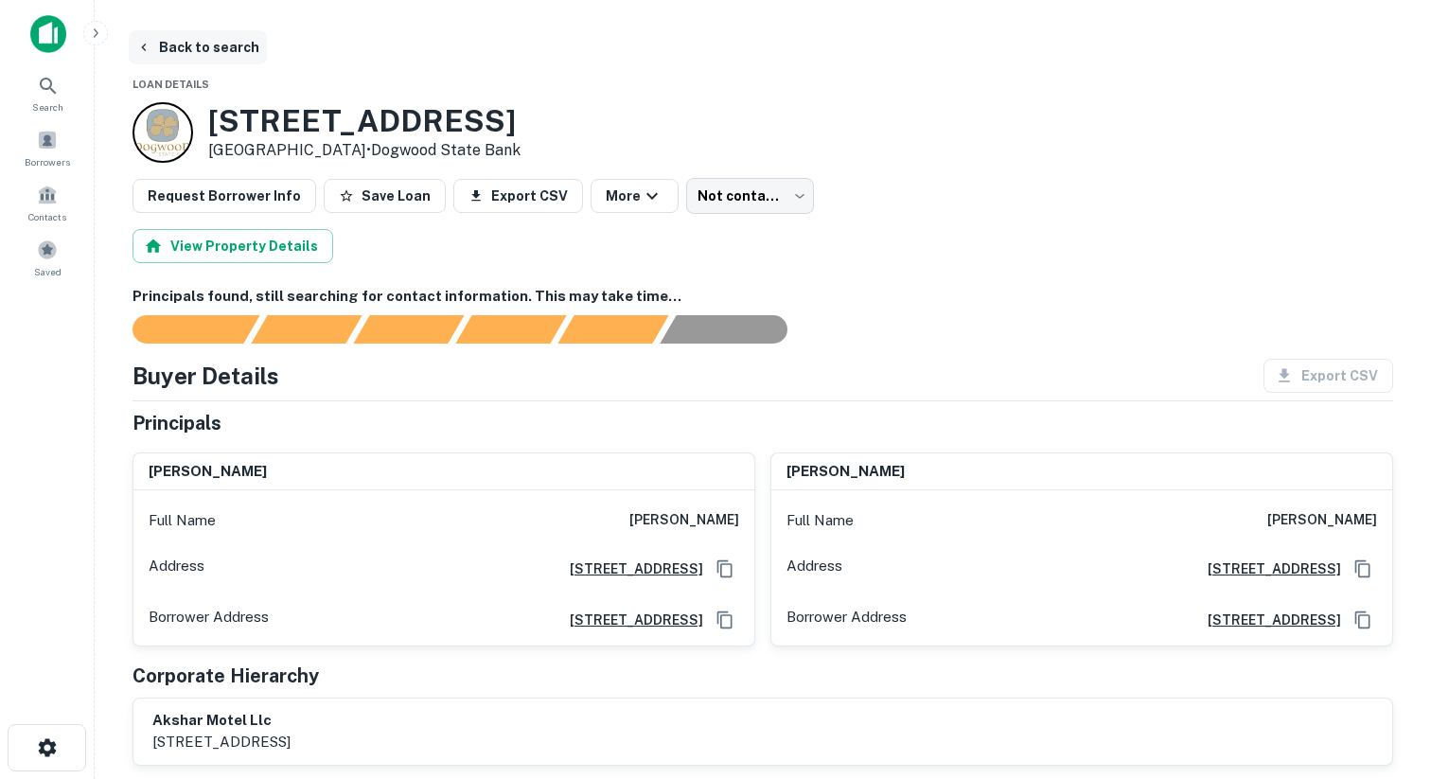
click at [136, 40] on icon "button" at bounding box center [143, 47] width 15 height 15
